Goal: Register for event/course

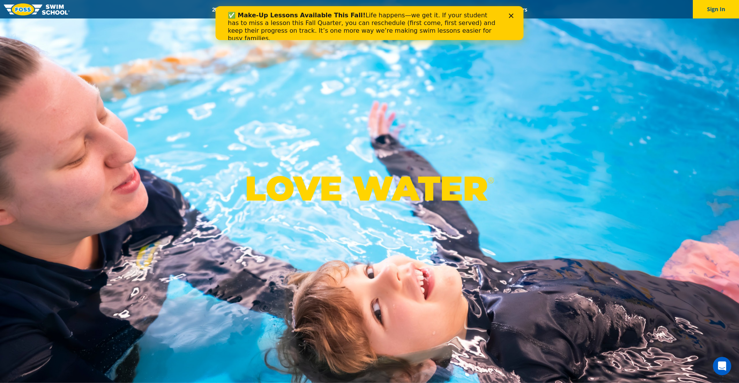
click at [511, 15] on icon "Close" at bounding box center [511, 15] width 5 height 5
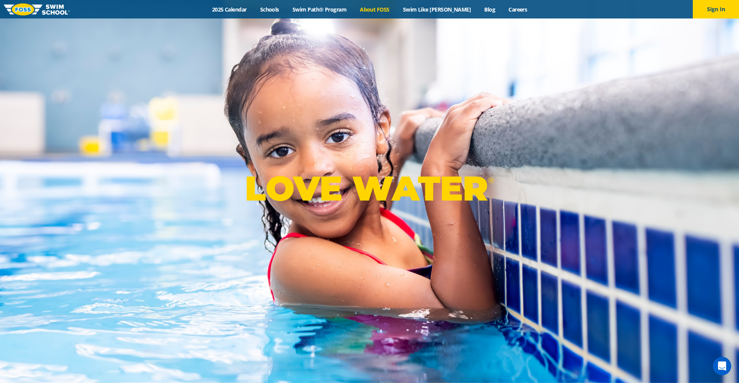
click at [391, 11] on link "About FOSS" at bounding box center [374, 9] width 43 height 7
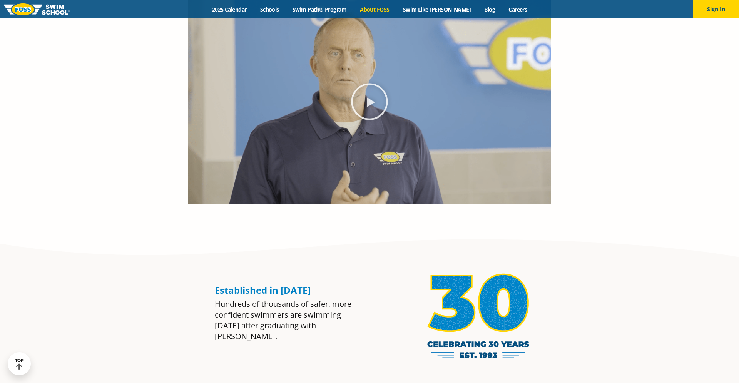
scroll to position [550, 0]
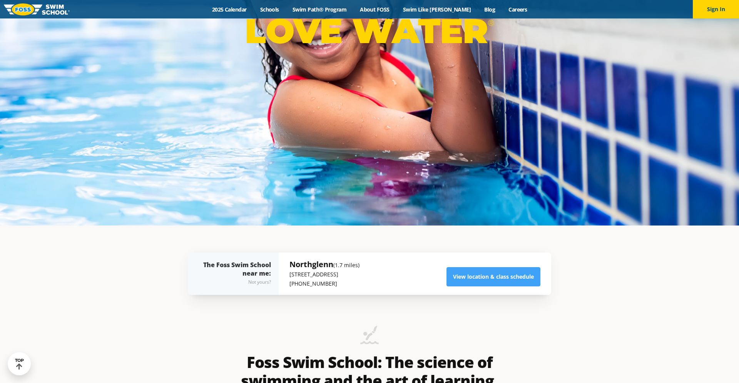
scroll to position [157, 0]
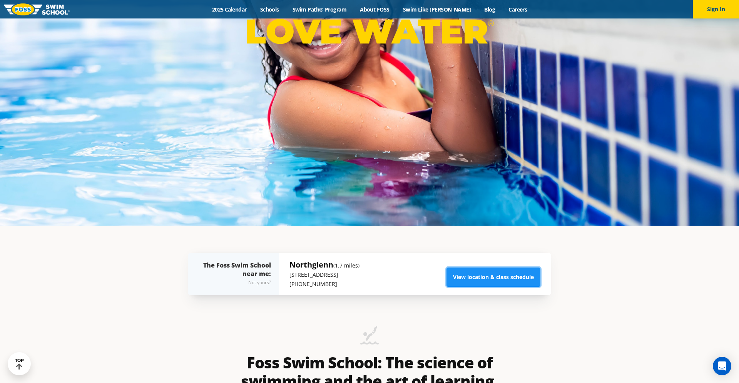
click at [485, 274] on link "View location & class schedule" at bounding box center [493, 276] width 94 height 19
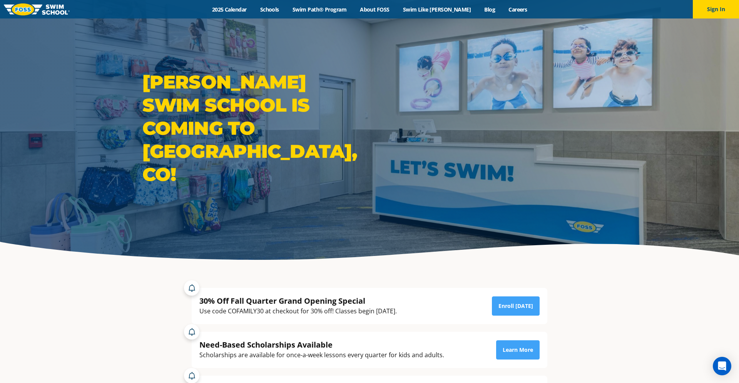
click at [325, 5] on div "Menu 2025 Calendar Schools Swim Path® Program About FOSS Swim Like Regan Blog C…" at bounding box center [369, 9] width 739 height 18
click at [326, 7] on link "Swim Path® Program" at bounding box center [319, 9] width 67 height 7
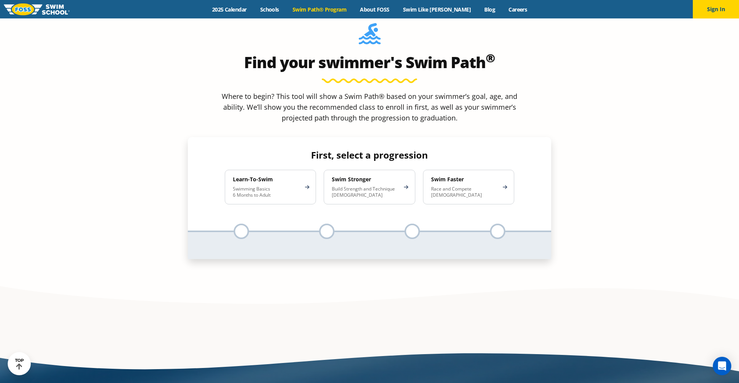
scroll to position [746, 0]
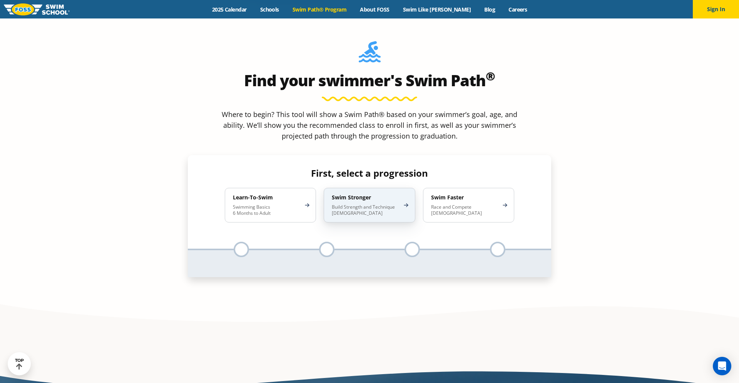
click at [389, 204] on p "Build Strength and Technique 5-13 Years Old" at bounding box center [365, 210] width 67 height 12
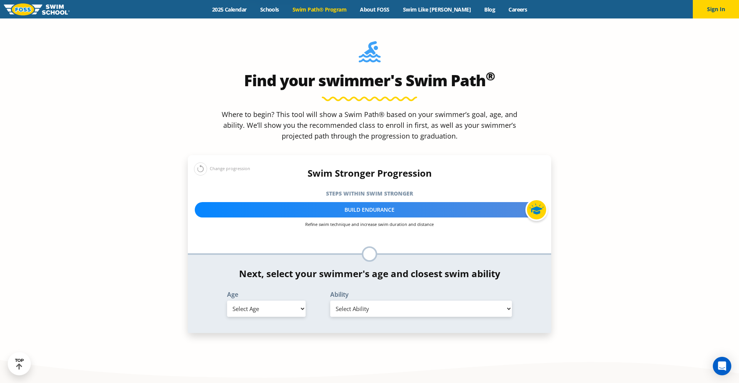
click at [227, 301] on select "Select Age 6 months - 1 year 1 year 2 years 3 years 4 years 5 years 6 years 7 y…" at bounding box center [266, 309] width 79 height 16
select select "6-years"
click option "6 years" at bounding box center [0, 0] width 0 height 0
click at [330, 301] on select "Select Ability First in-water experience When in the water, reliant on a life j…" at bounding box center [421, 309] width 182 height 16
select select "6-years-in-open-water-able-to-swim-for-at-least-15-ft-back-to-safety-while-flip…"
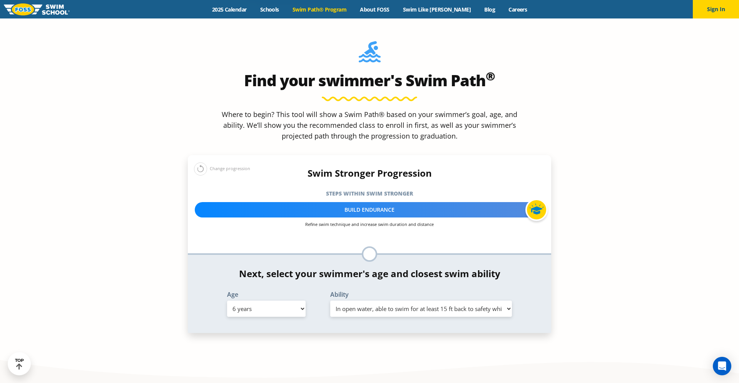
click option "In open water, able to swim for at least 15 ft back to safety while flipping fr…" at bounding box center [0, 0] width 0 height 0
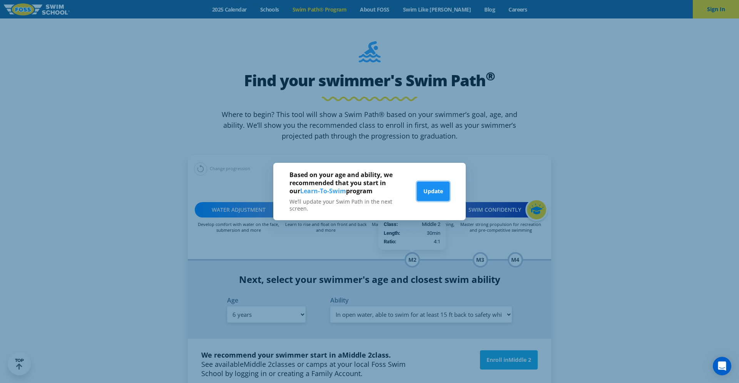
click at [440, 190] on button "Update" at bounding box center [433, 191] width 33 height 19
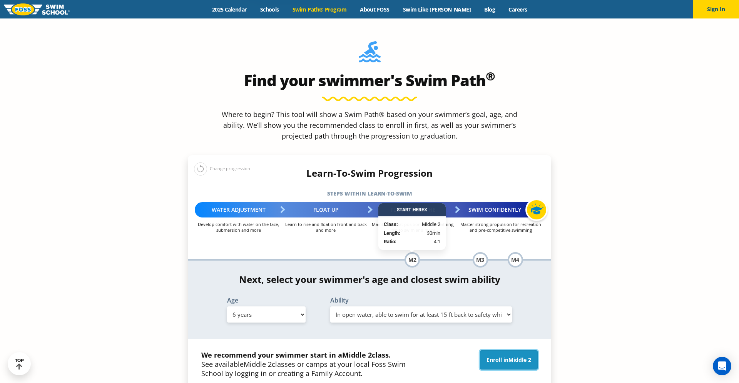
click at [505, 350] on link "Enroll in Middle 2" at bounding box center [509, 359] width 58 height 19
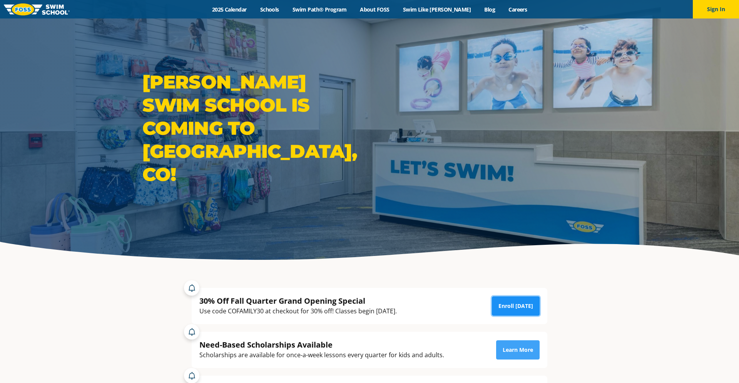
click at [518, 302] on link "Enroll [DATE]" at bounding box center [516, 305] width 48 height 19
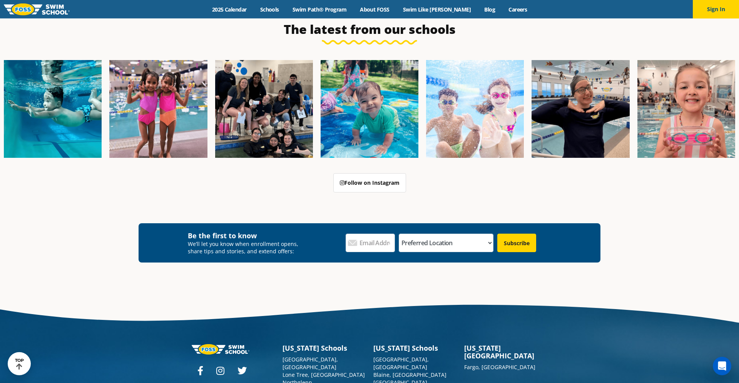
scroll to position [3088, 0]
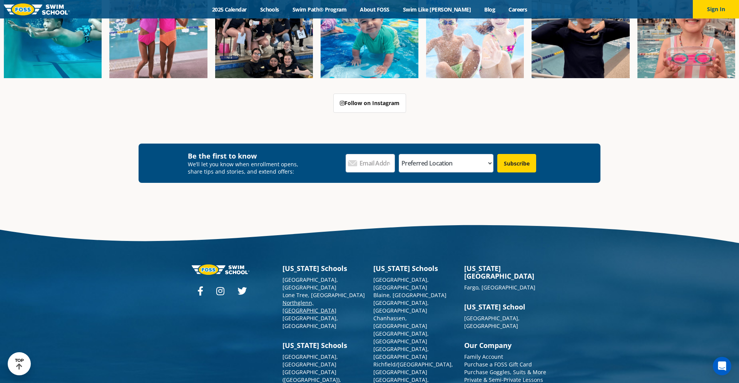
click at [304, 299] on link "Northglenn, [GEOGRAPHIC_DATA]" at bounding box center [309, 306] width 54 height 15
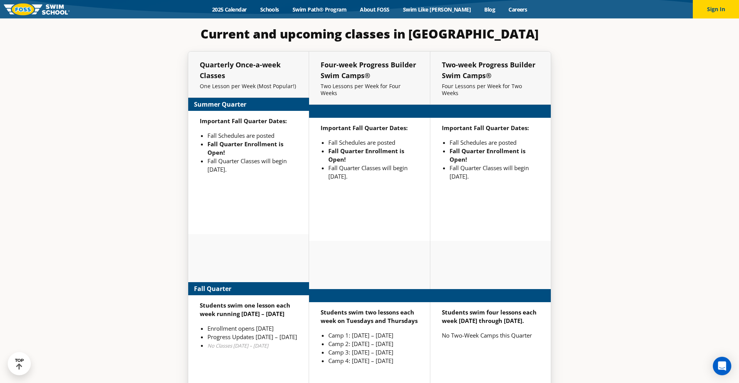
scroll to position [2237, 0]
